Goal: Navigation & Orientation: Find specific page/section

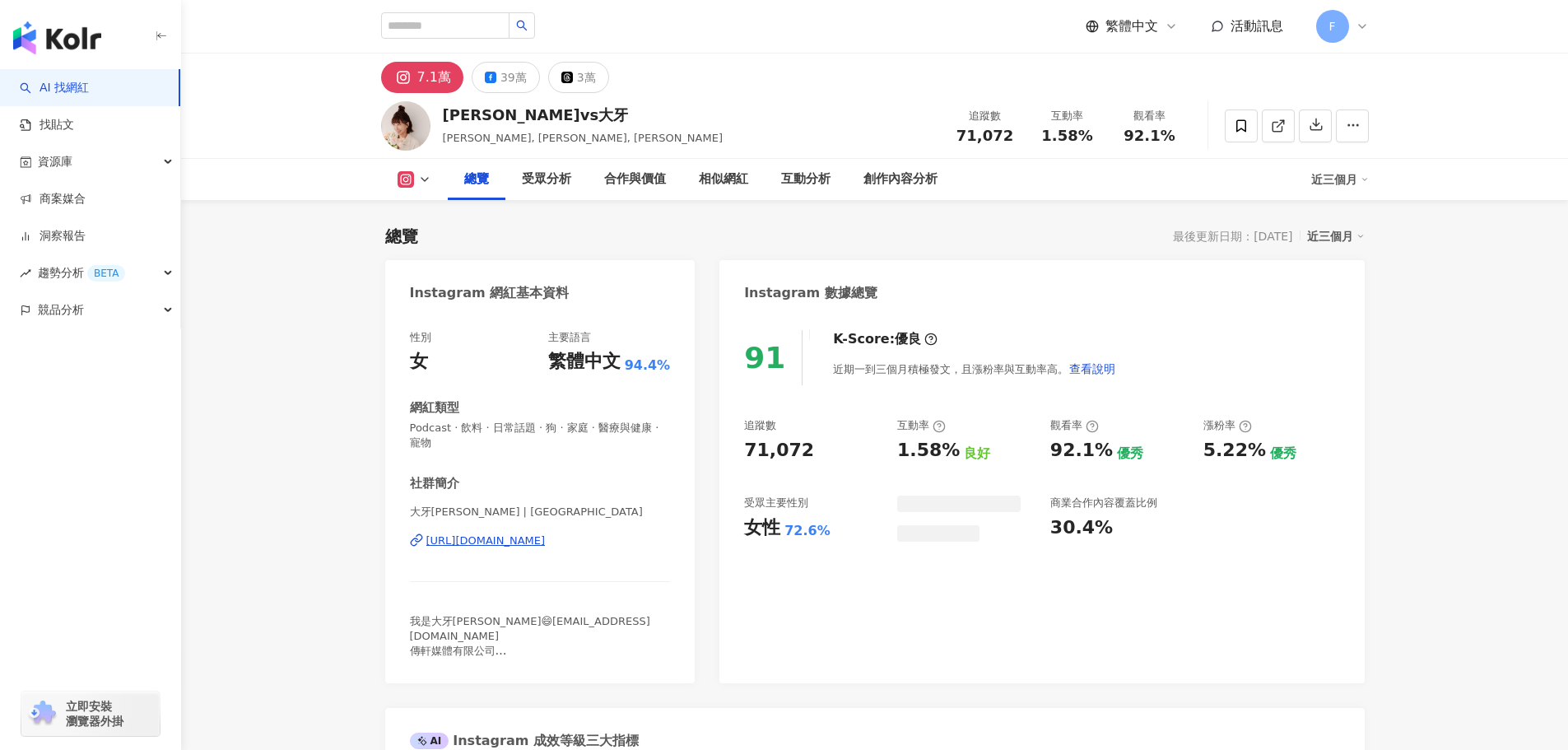
click at [1352, 28] on div "F" at bounding box center [1342, 27] width 53 height 33
click at [1371, 37] on div "繁體中文 活動訊息 F" at bounding box center [875, 26] width 1054 height 53
click at [1358, 13] on div "F" at bounding box center [1342, 27] width 53 height 33
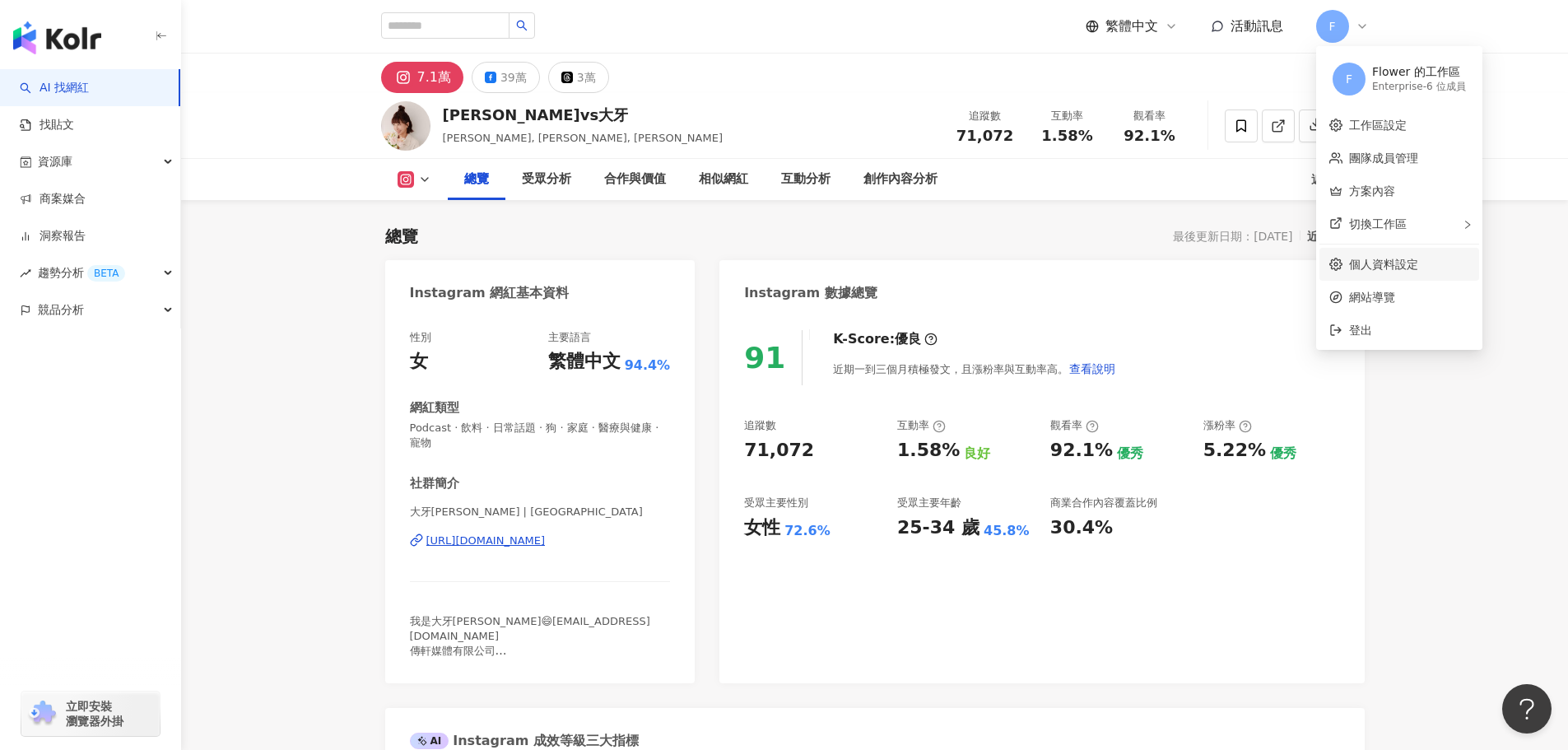
click at [1371, 270] on link "個人資料設定" at bounding box center [1383, 264] width 69 height 13
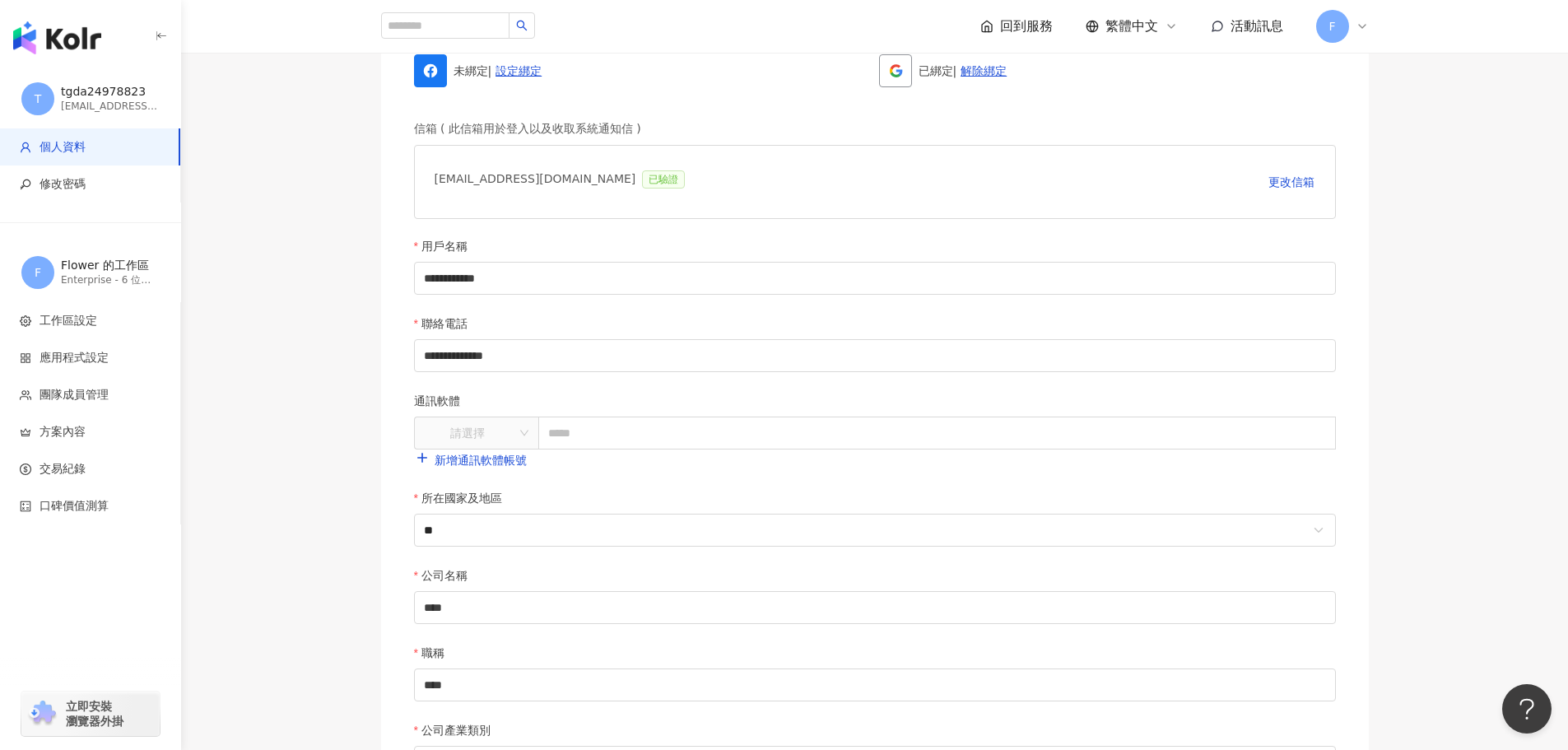
scroll to position [636, 0]
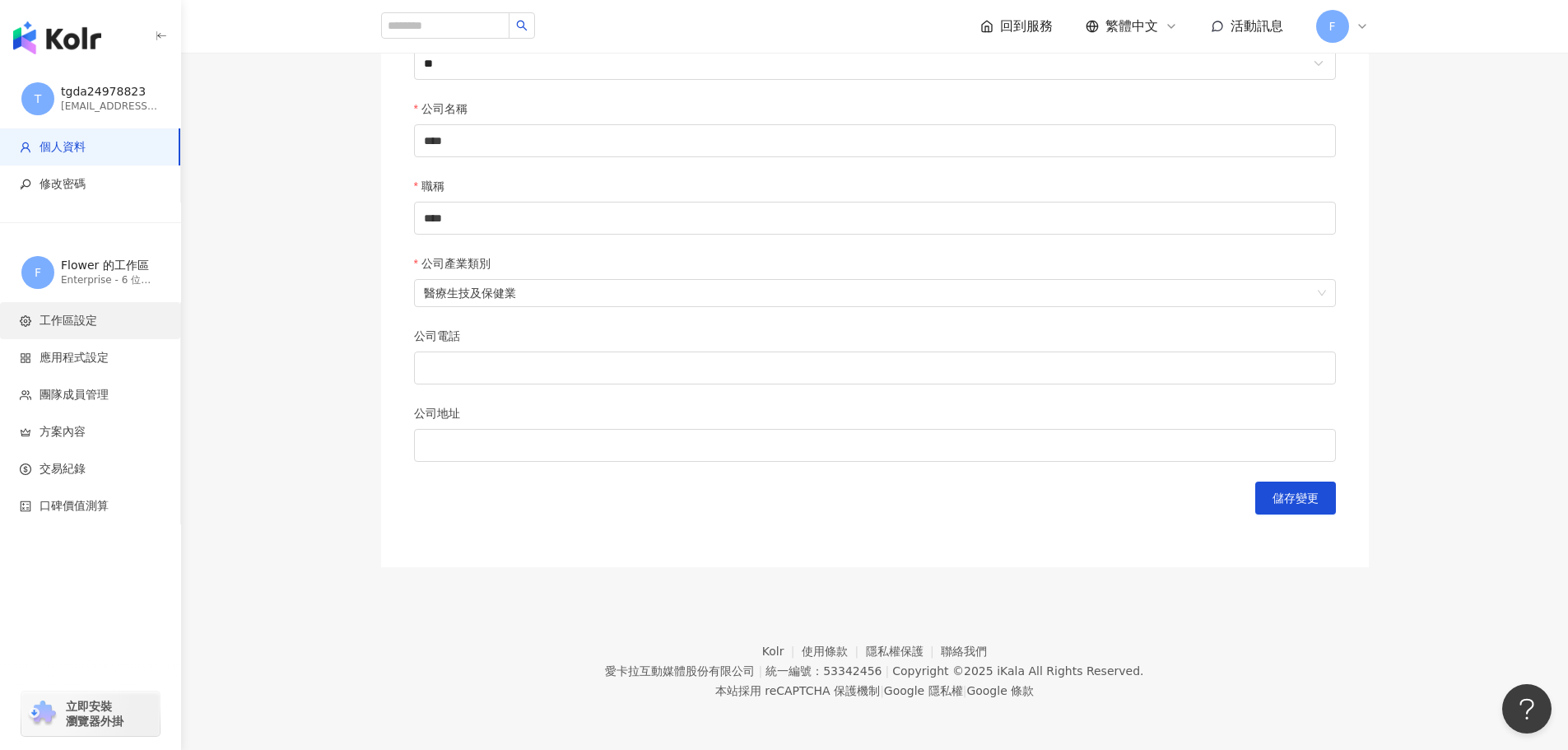
click at [104, 320] on span "工作區設定" at bounding box center [93, 321] width 148 height 17
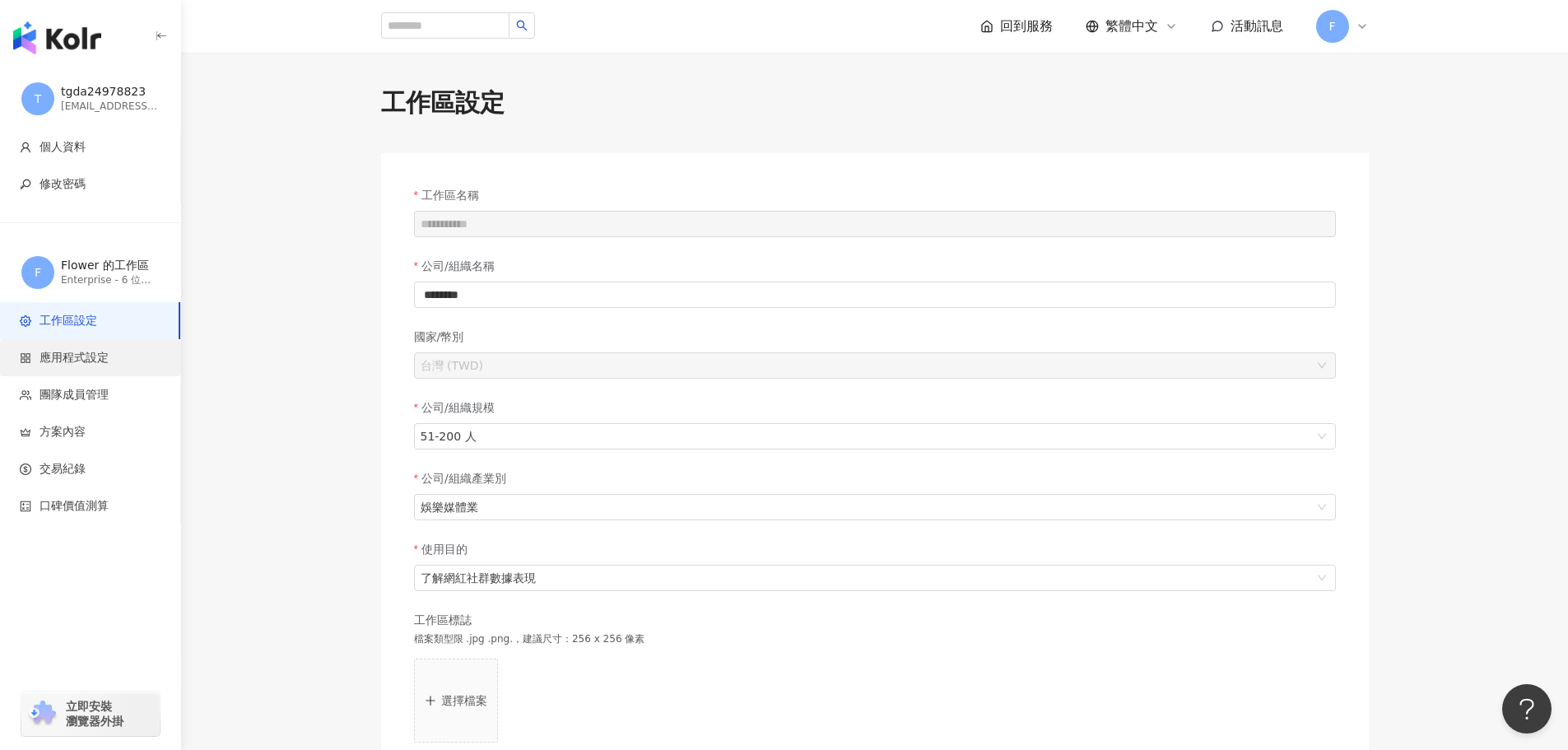
click at [89, 362] on span "應用程式設定" at bounding box center [74, 358] width 69 height 17
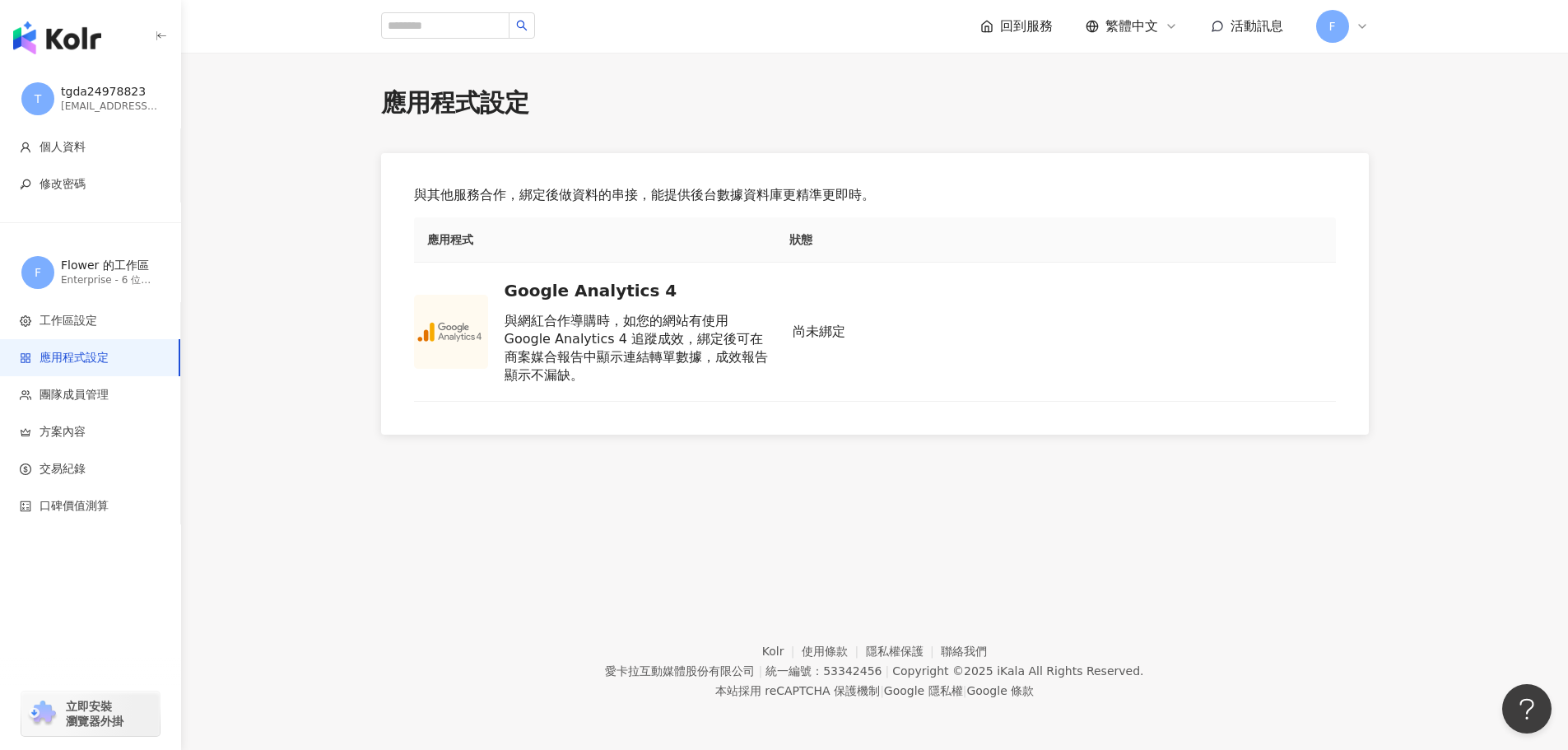
click at [95, 396] on span "團隊成員管理" at bounding box center [74, 395] width 69 height 17
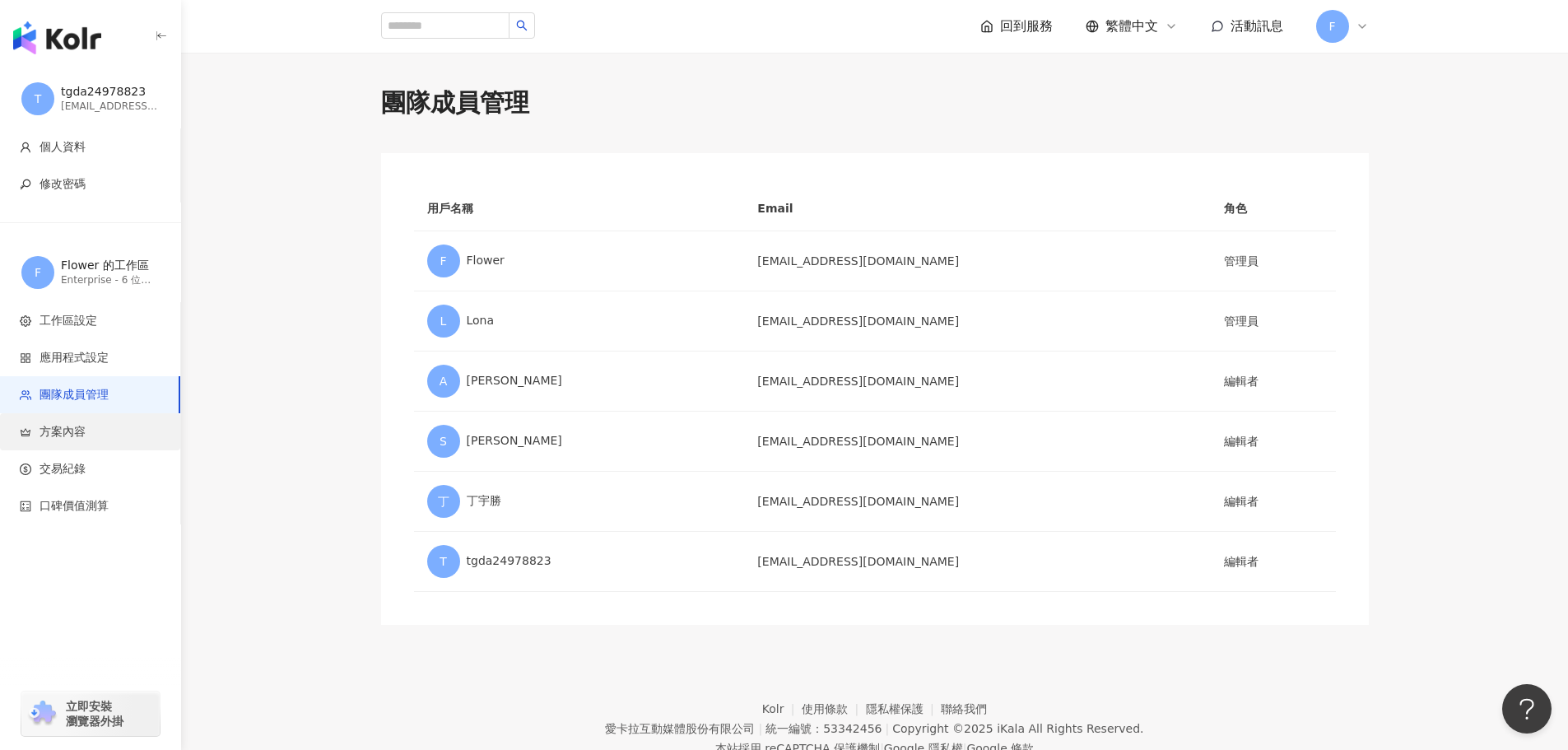
click at [58, 431] on span "方案內容" at bounding box center [63, 432] width 46 height 17
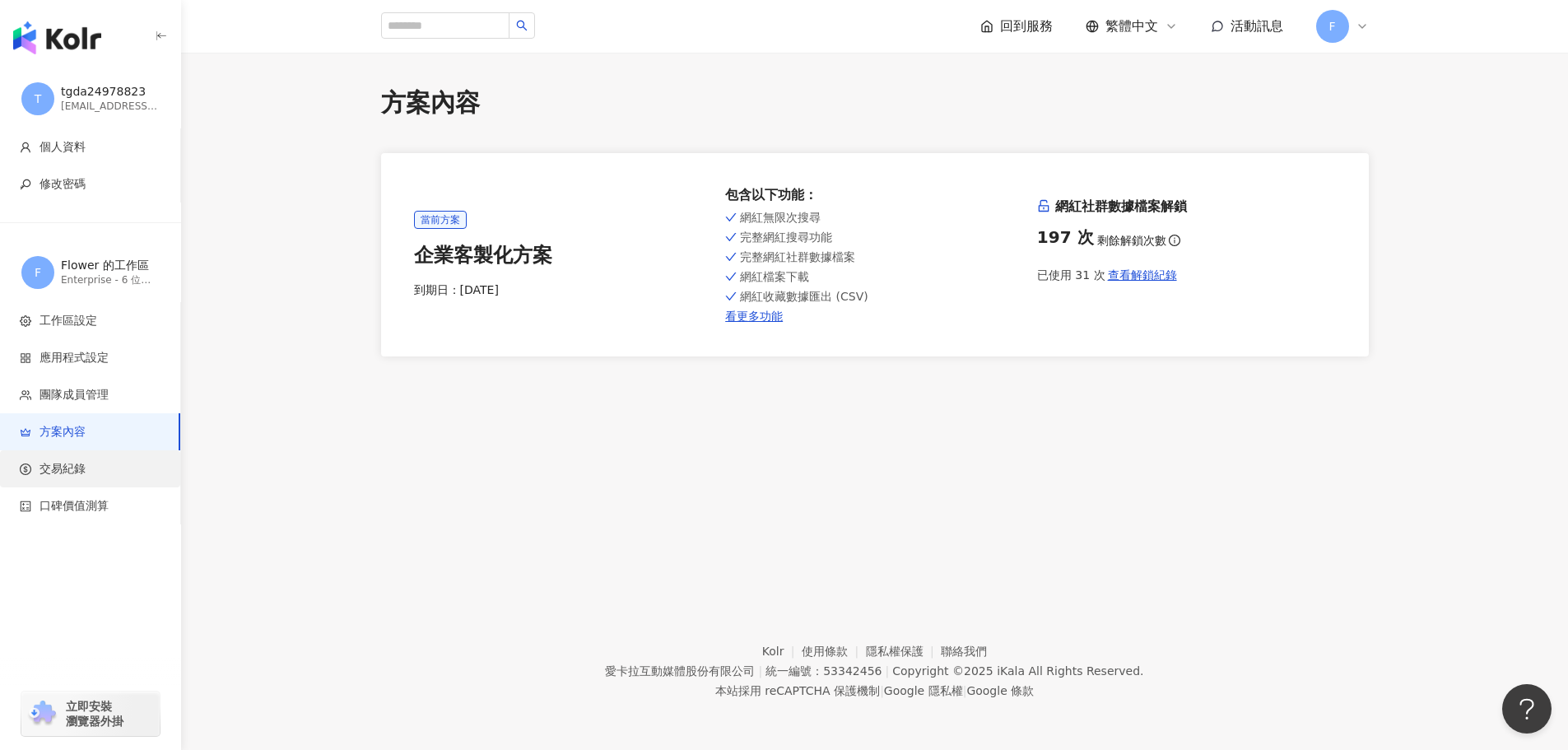
click at [77, 470] on span "交易紀錄" at bounding box center [63, 470] width 46 height 17
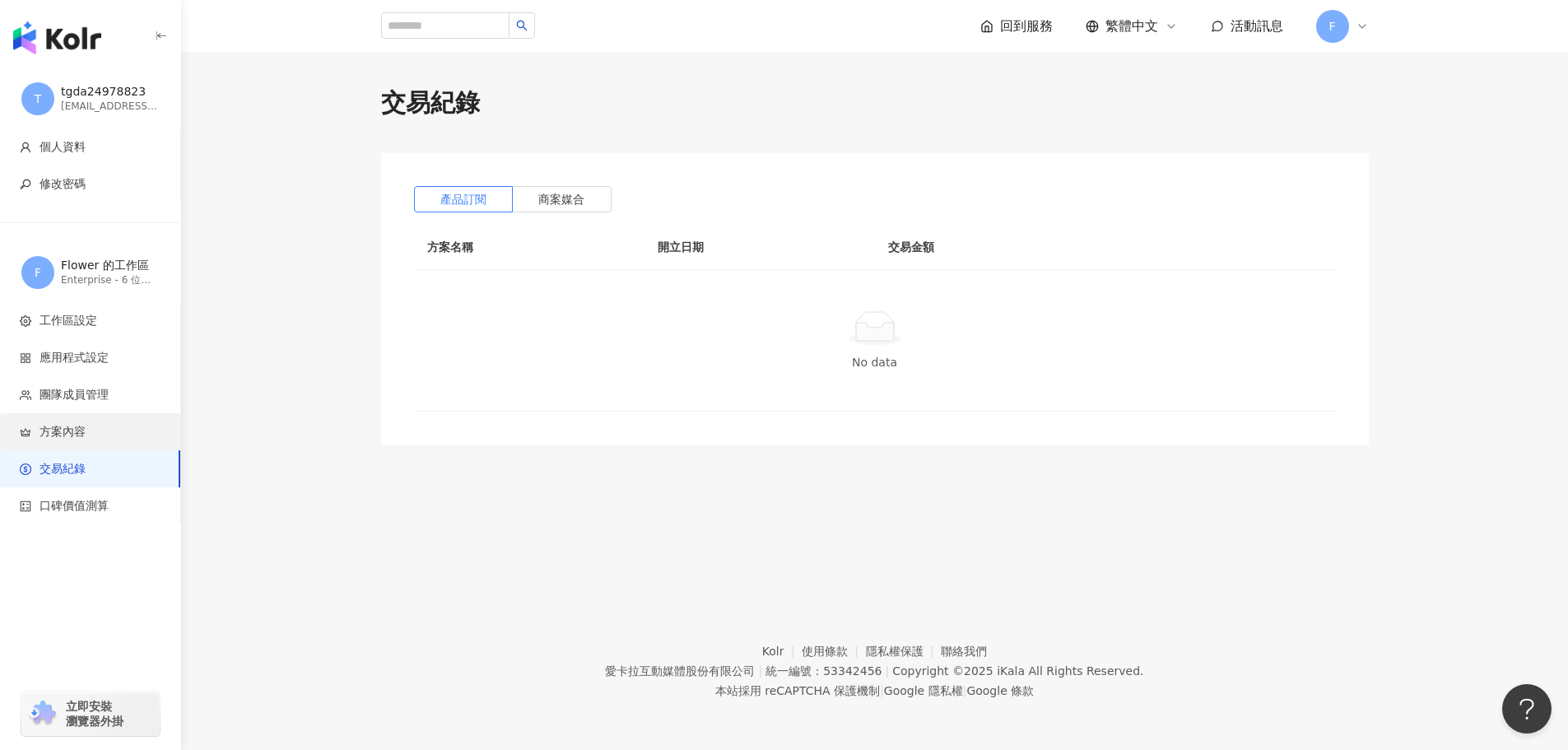
click at [106, 446] on li "方案內容" at bounding box center [90, 432] width 180 height 37
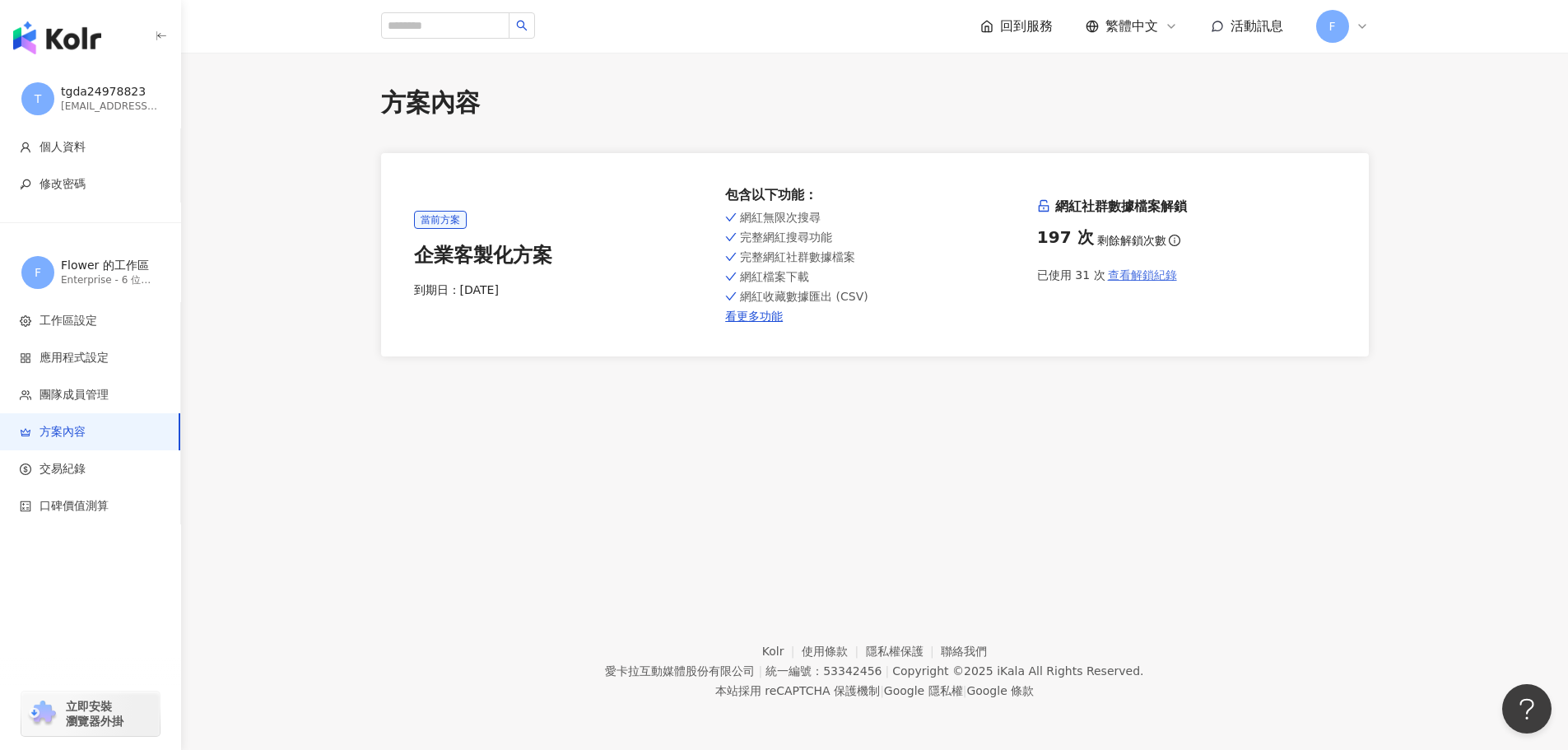
click at [1124, 274] on span "查看解鎖紀錄" at bounding box center [1143, 275] width 69 height 13
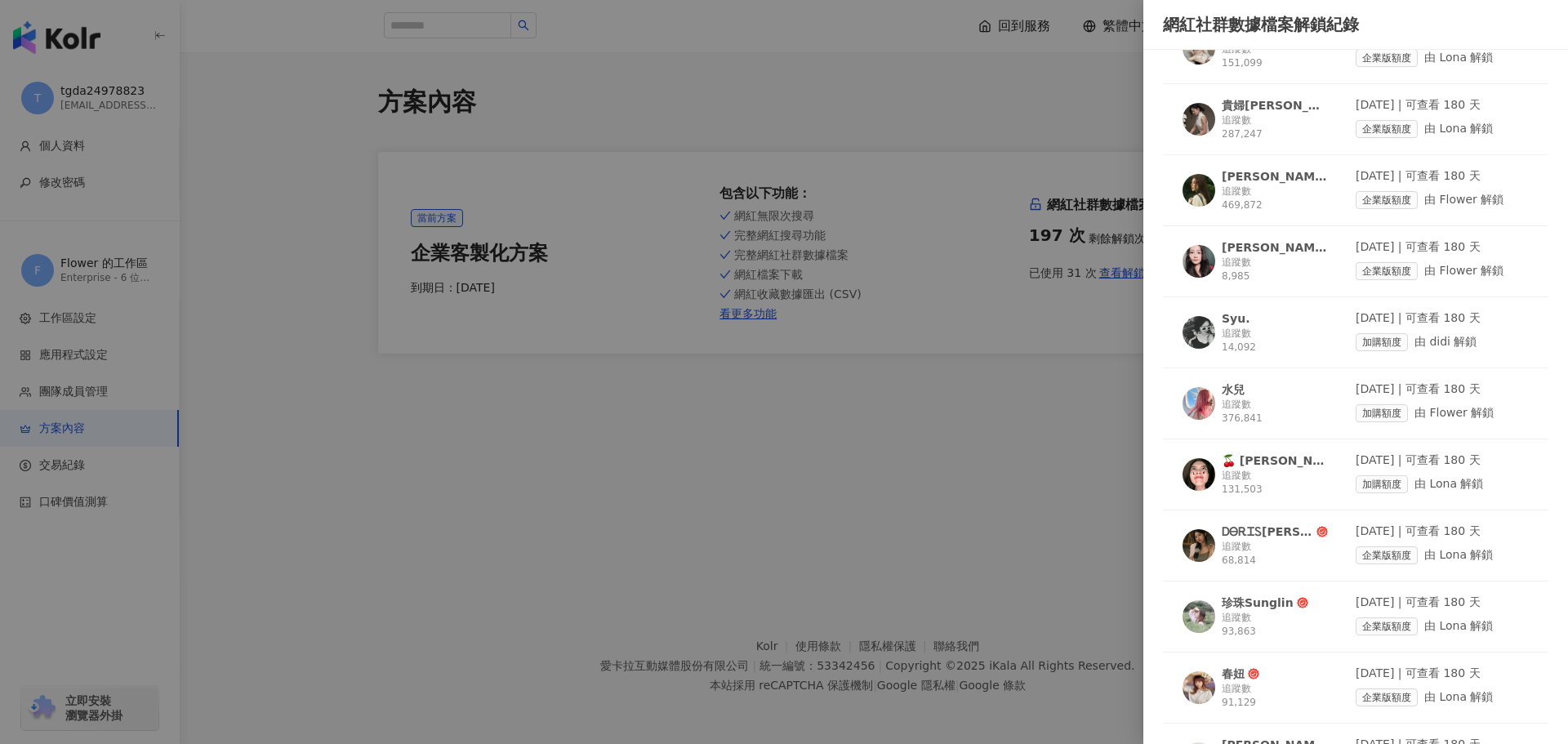
scroll to position [1760, 0]
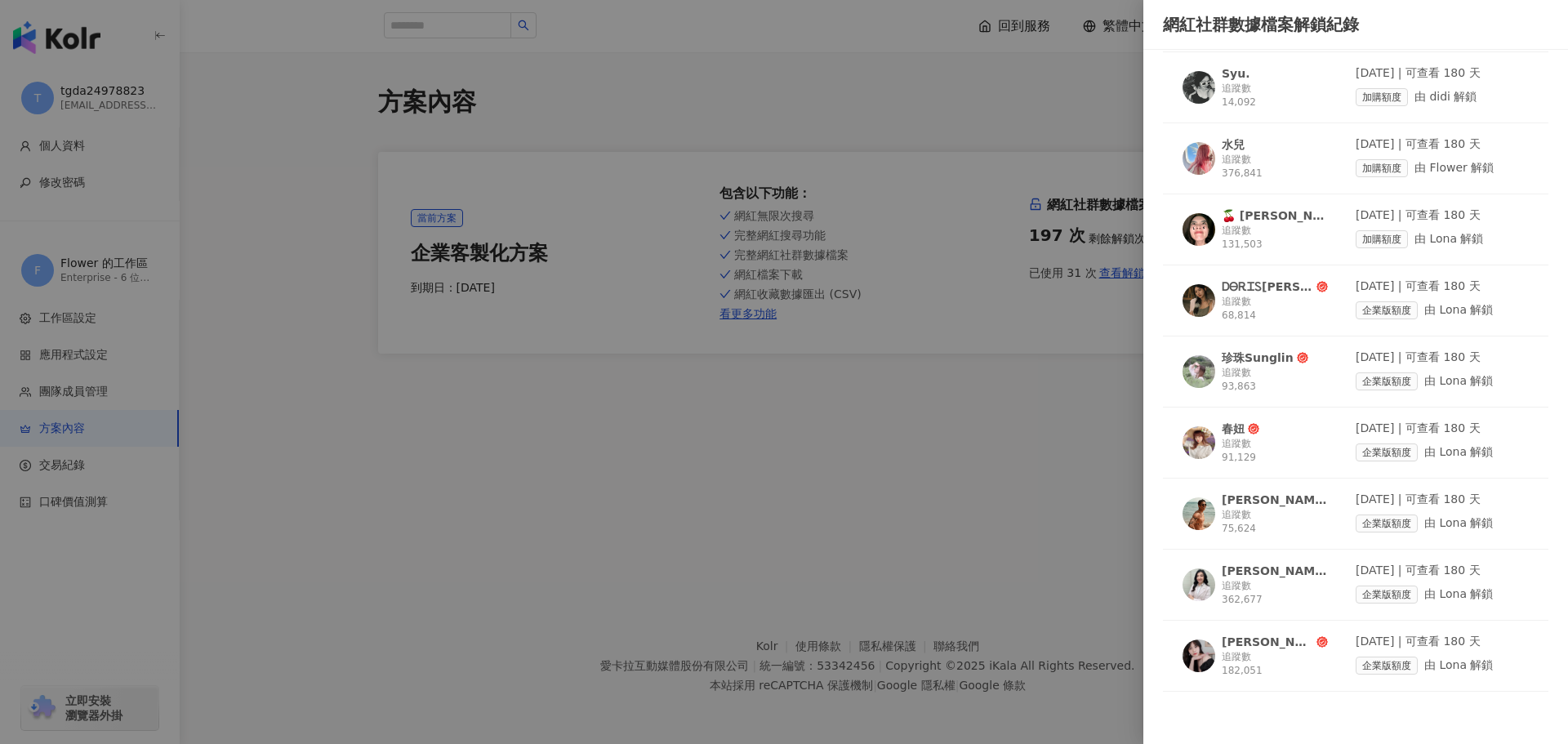
click at [1291, 578] on div "雪倫的隱藏版生活" at bounding box center [1274, 571] width 106 height 16
